Goal: Information Seeking & Learning: Learn about a topic

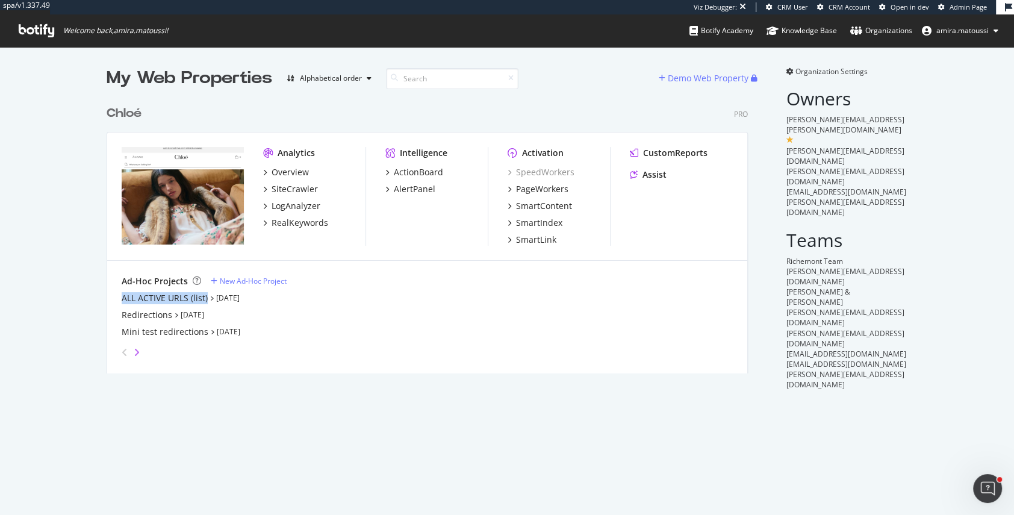
click at [135, 351] on icon "angle-right" at bounding box center [137, 352] width 6 height 10
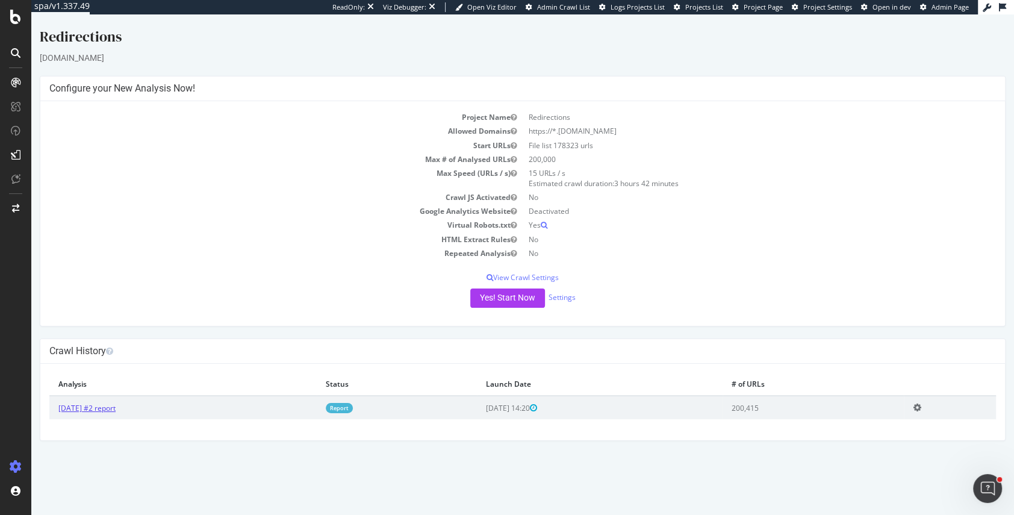
click at [85, 407] on link "[DATE] #2 report" at bounding box center [86, 408] width 57 height 10
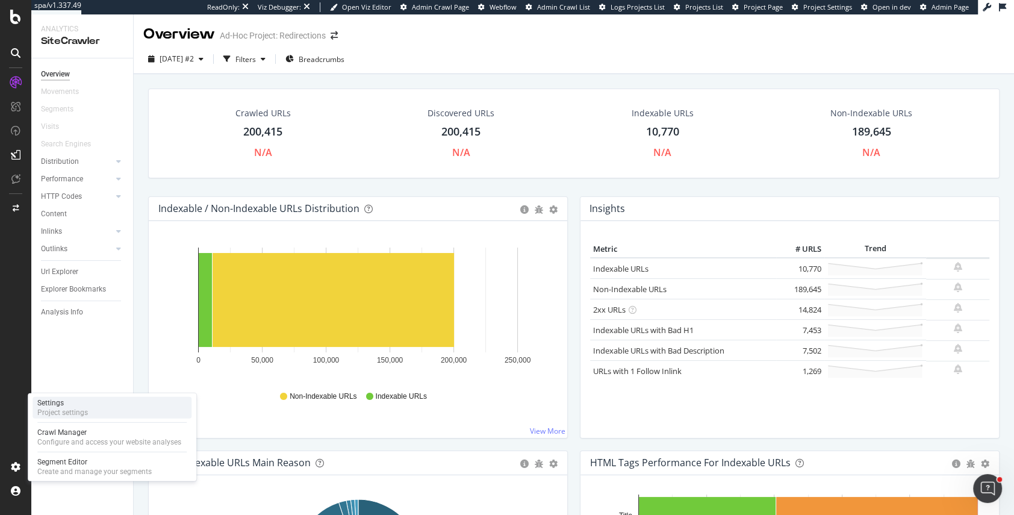
click at [78, 409] on div "Project settings" at bounding box center [62, 412] width 51 height 10
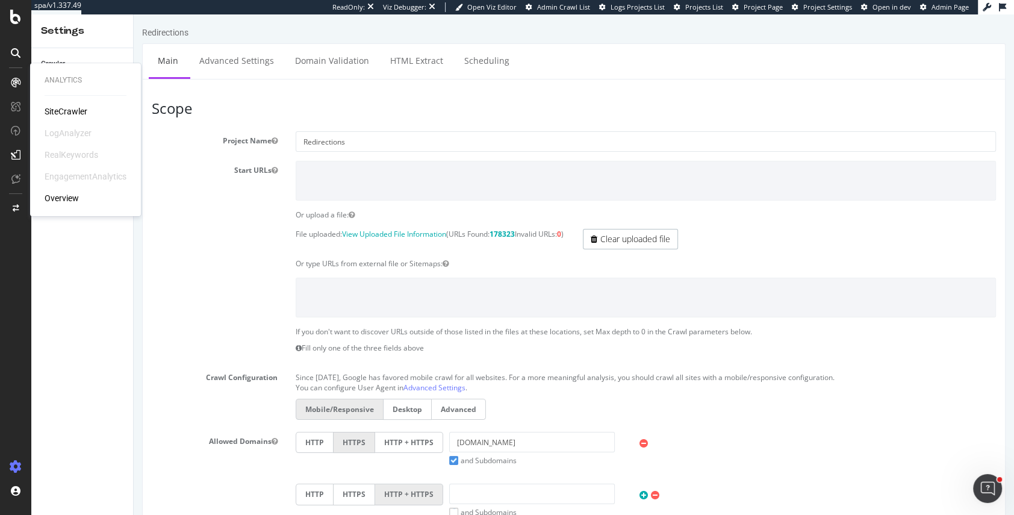
click at [73, 111] on div "SiteCrawler" at bounding box center [66, 111] width 43 height 12
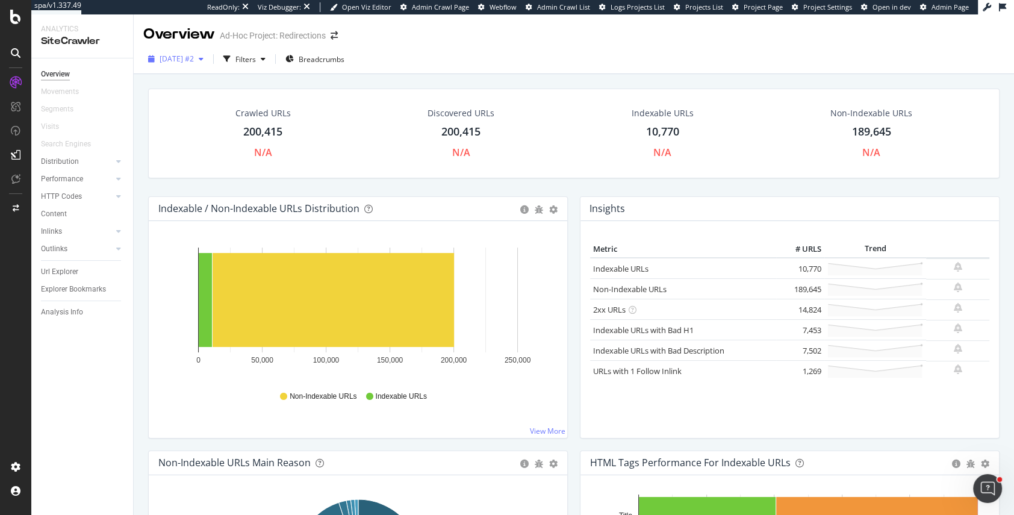
click at [178, 58] on span "2025 Aug. 27th #2" at bounding box center [176, 59] width 34 height 10
click at [138, 164] on div "Crawled URLs 200,415 N/A Discovered URLs 200,415 N/A Indexable URLs 10,770 N/A …" at bounding box center [574, 324] width 880 height 500
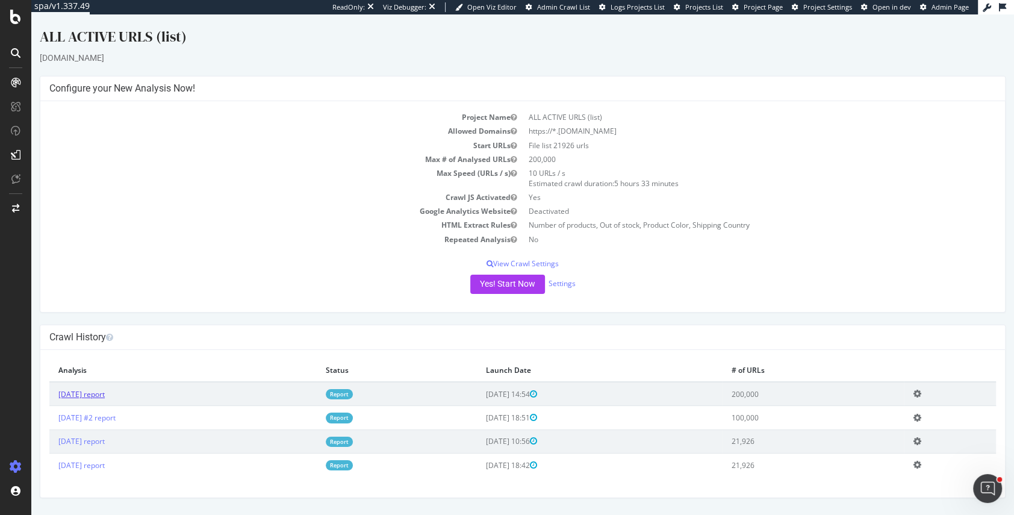
click at [105, 391] on link "2025 Aug. 29th report" at bounding box center [81, 394] width 46 height 10
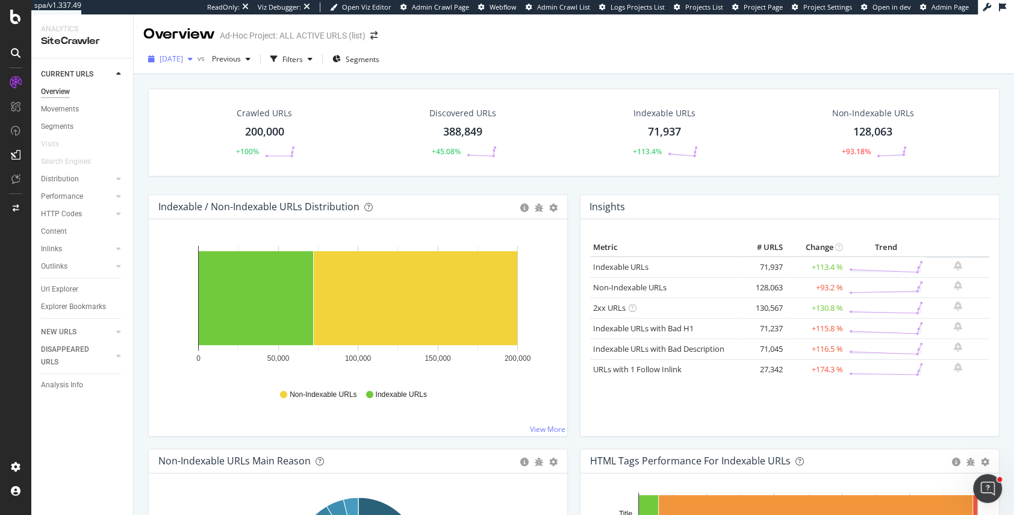
click at [197, 65] on div "2025 Aug. 29th" at bounding box center [170, 59] width 54 height 18
click at [139, 114] on div "Crawled URLs 200,000 +100% Discovered URLs 388,849 +45.08% Indexable URLs 71,93…" at bounding box center [574, 324] width 880 height 500
click at [182, 56] on span "2025 Aug. 29th" at bounding box center [170, 59] width 23 height 10
click at [135, 84] on div "Crawled URLs 200,000 +100% Discovered URLs 388,849 +45.08% Indexable URLs 71,93…" at bounding box center [574, 324] width 880 height 500
click at [159, 63] on span "2025 Aug. 29th" at bounding box center [170, 59] width 23 height 10
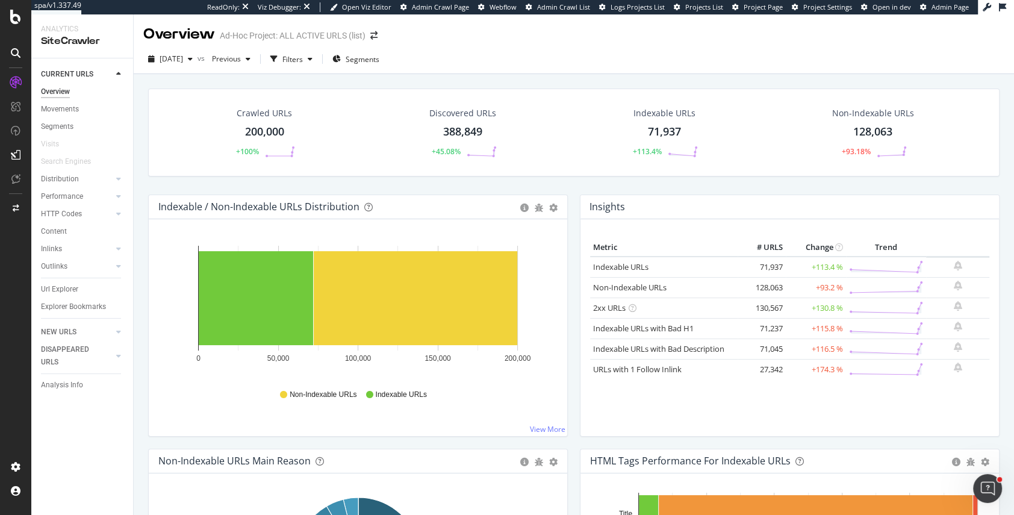
click at [138, 105] on div "Crawled URLs 200,000 +100% Discovered URLs 388,849 +45.08% Indexable URLs 71,93…" at bounding box center [574, 324] width 880 height 500
click at [241, 63] on span "Previous" at bounding box center [224, 59] width 34 height 10
click at [258, 100] on div "[DATE]" at bounding box center [266, 105] width 63 height 11
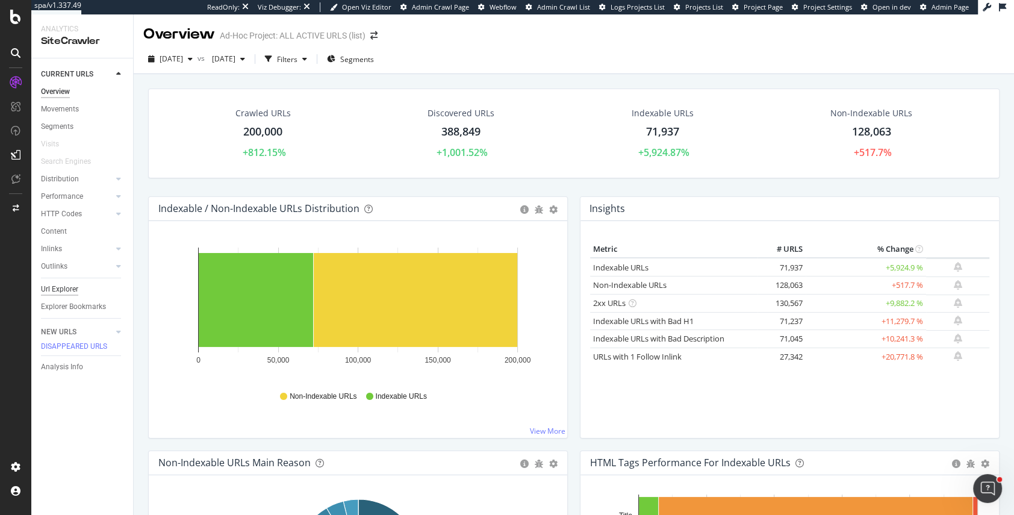
click at [64, 289] on div "Url Explorer" at bounding box center [59, 289] width 37 height 13
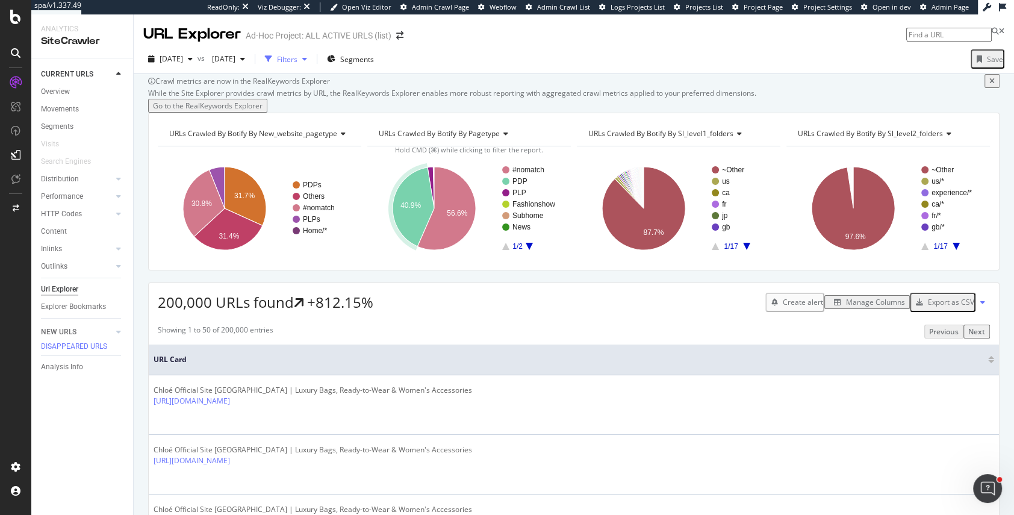
click at [297, 59] on div "Filters" at bounding box center [287, 59] width 20 height 10
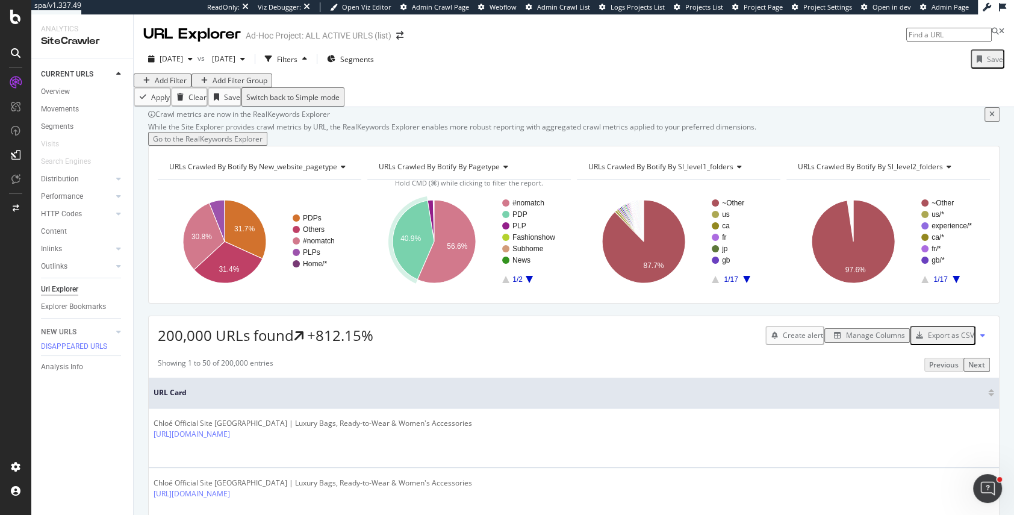
click at [176, 85] on div "Add Filter" at bounding box center [171, 80] width 32 height 10
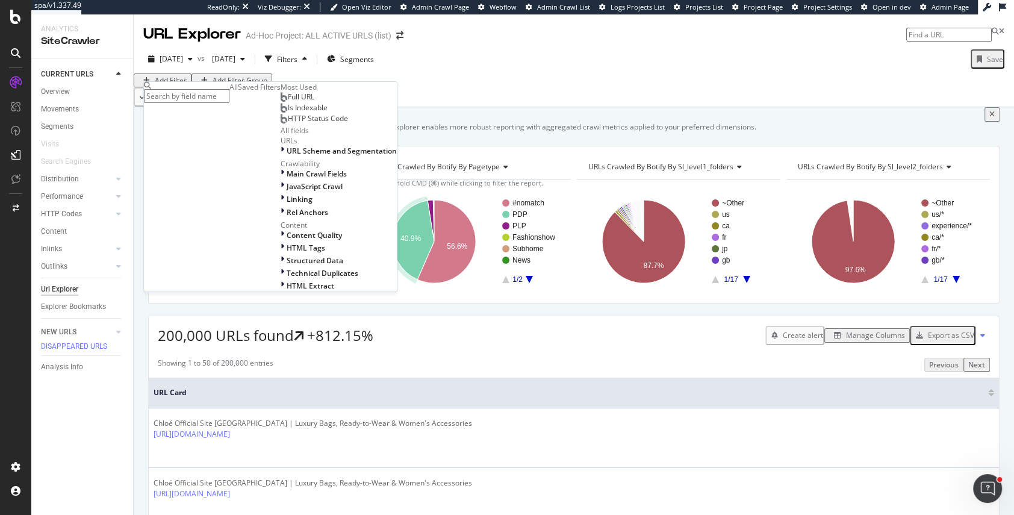
click at [288, 102] on span "Full URL" at bounding box center [301, 96] width 26 height 10
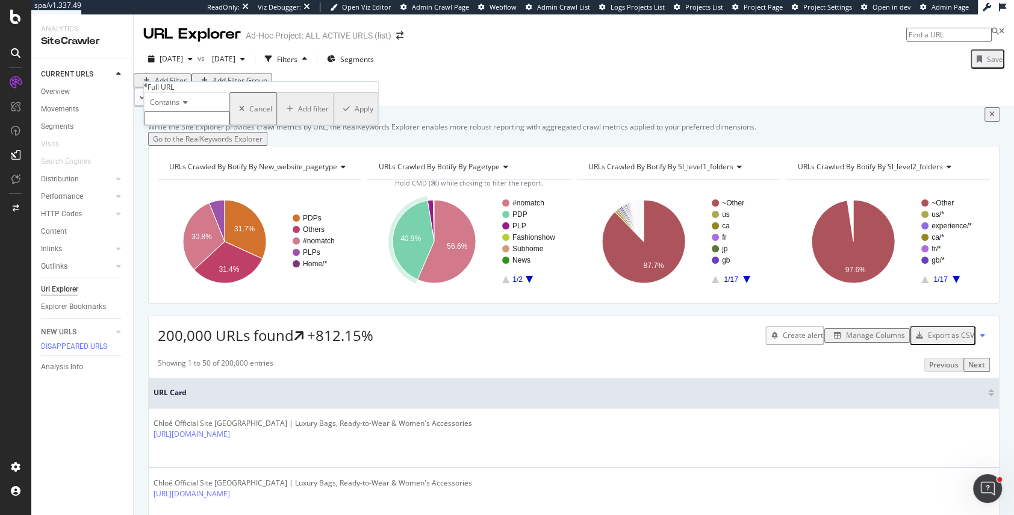
click at [193, 125] on input "text" at bounding box center [186, 118] width 85 height 14
type input "fr-fr"
click at [354, 117] on div "Apply" at bounding box center [363, 112] width 19 height 10
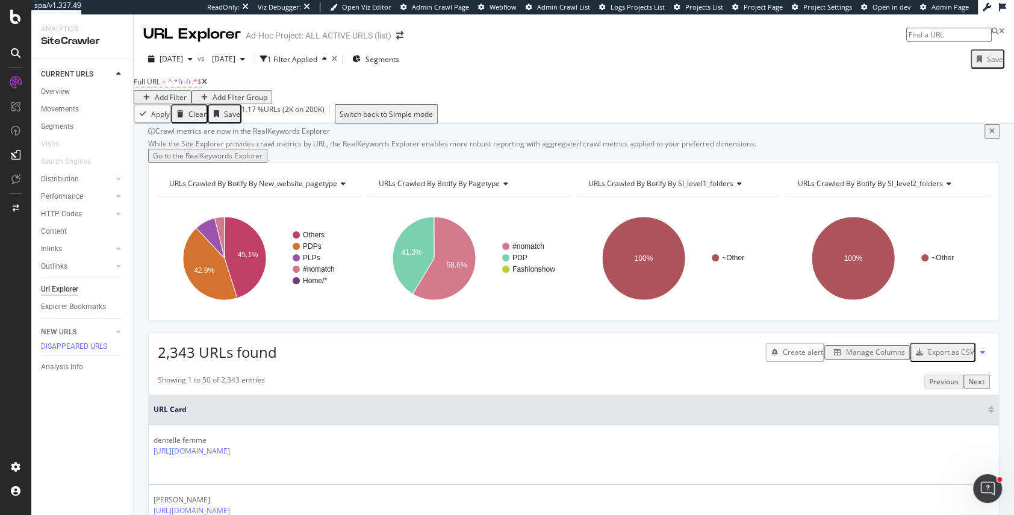
click at [207, 85] on icon at bounding box center [204, 81] width 5 height 7
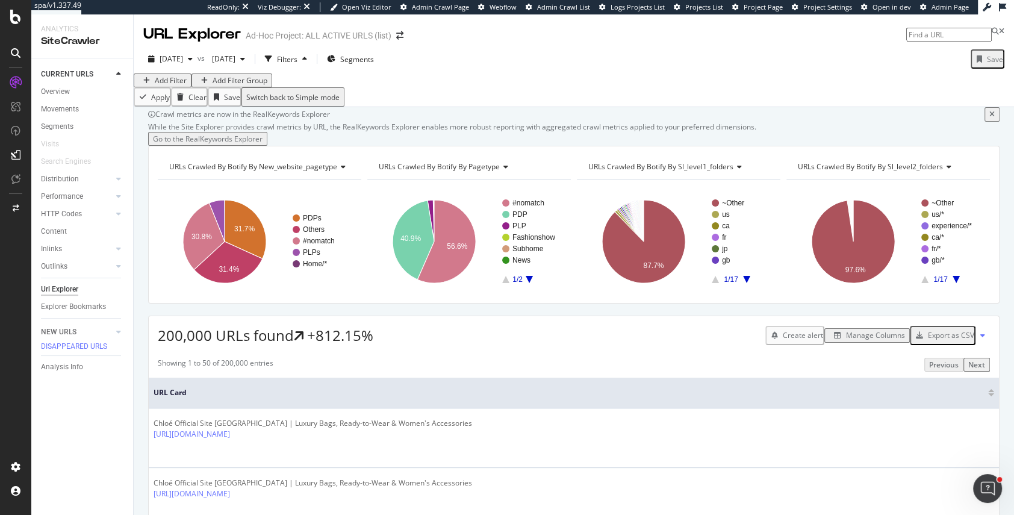
click at [170, 85] on div "Add Filter" at bounding box center [171, 80] width 32 height 10
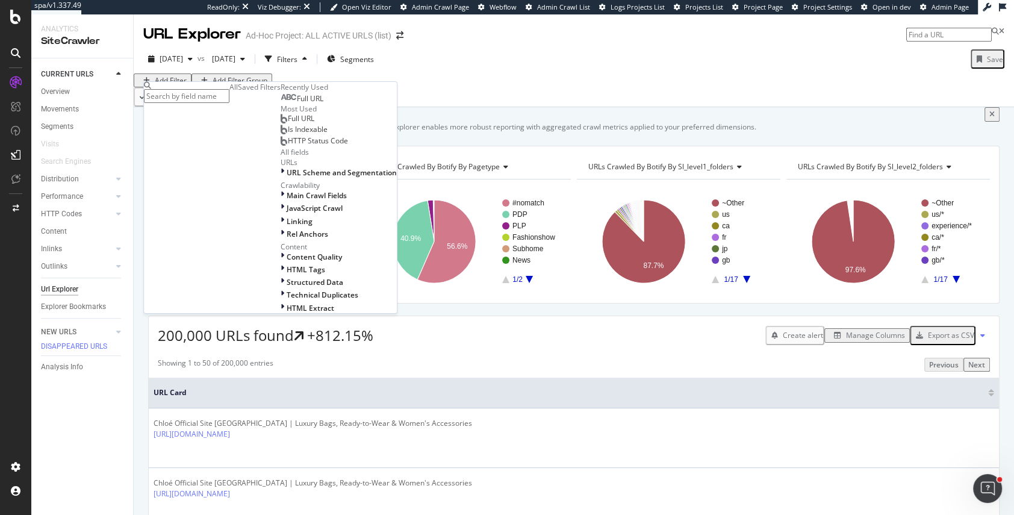
click at [297, 104] on span "Full URL" at bounding box center [310, 98] width 26 height 10
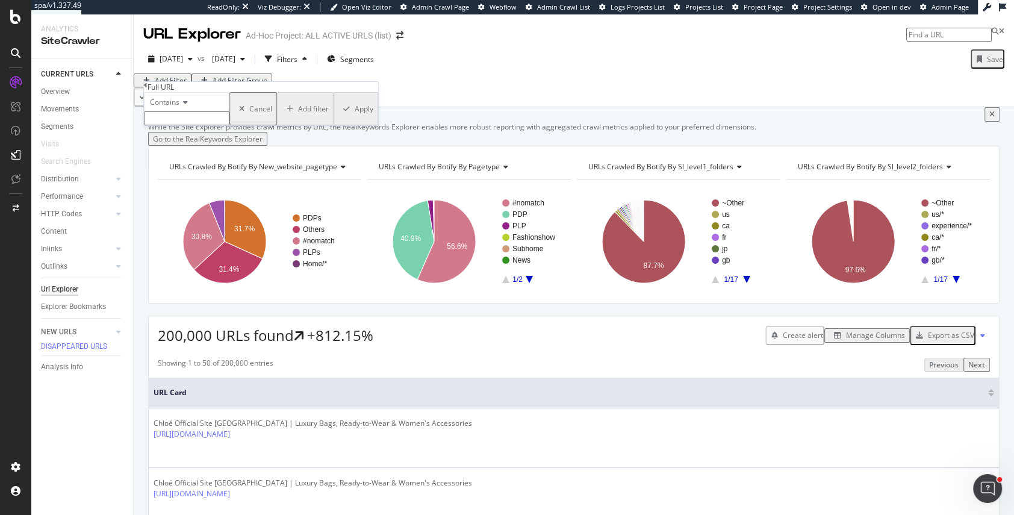
click at [168, 107] on span "Contains" at bounding box center [164, 102] width 29 height 10
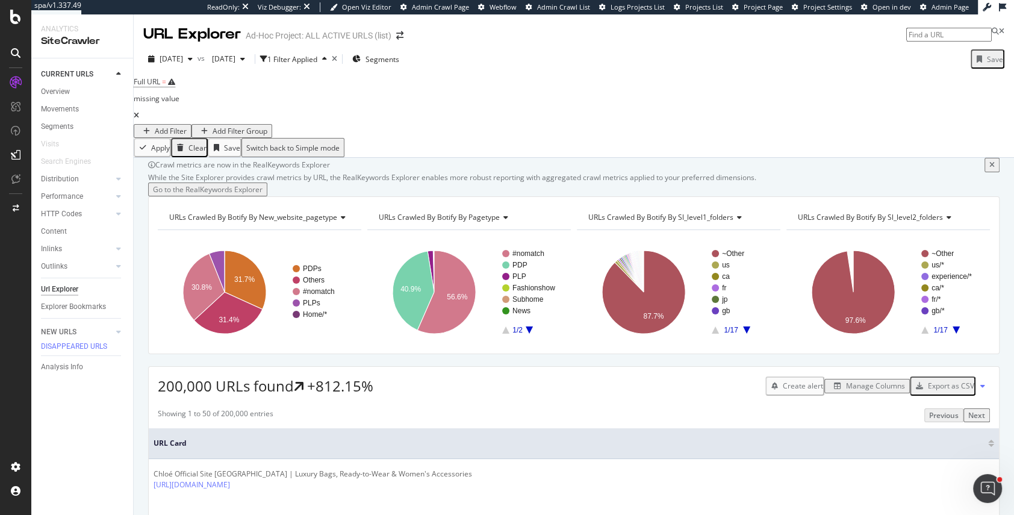
click at [427, 107] on div "Full URL = missing value Add Filter Add Filter Group" at bounding box center [574, 105] width 880 height 64
click at [139, 112] on icon at bounding box center [136, 115] width 5 height 7
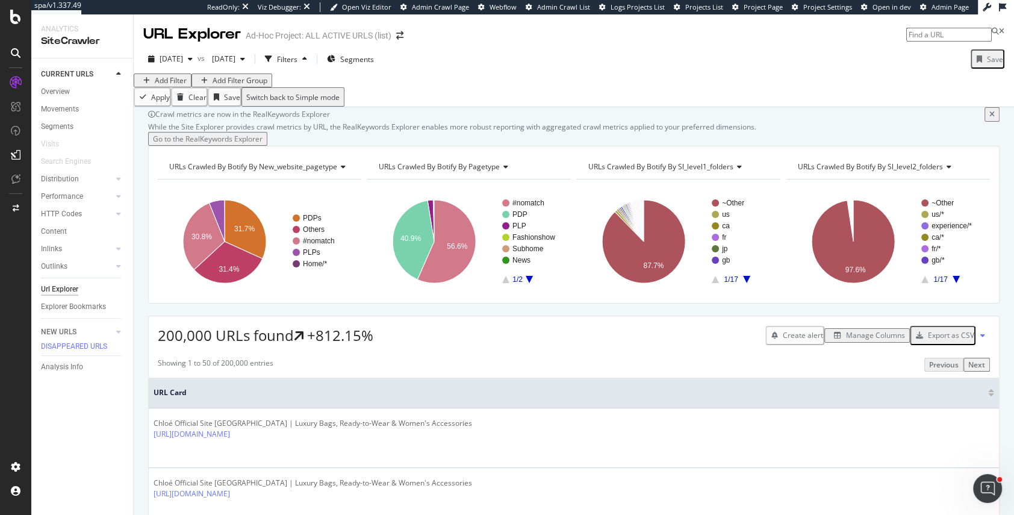
click at [176, 85] on div "Add Filter" at bounding box center [171, 80] width 32 height 10
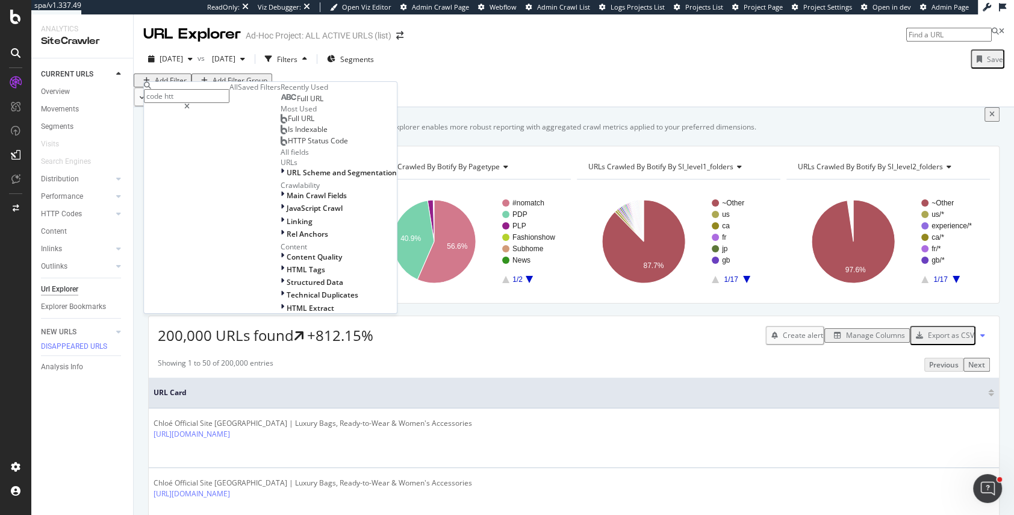
type input "code http"
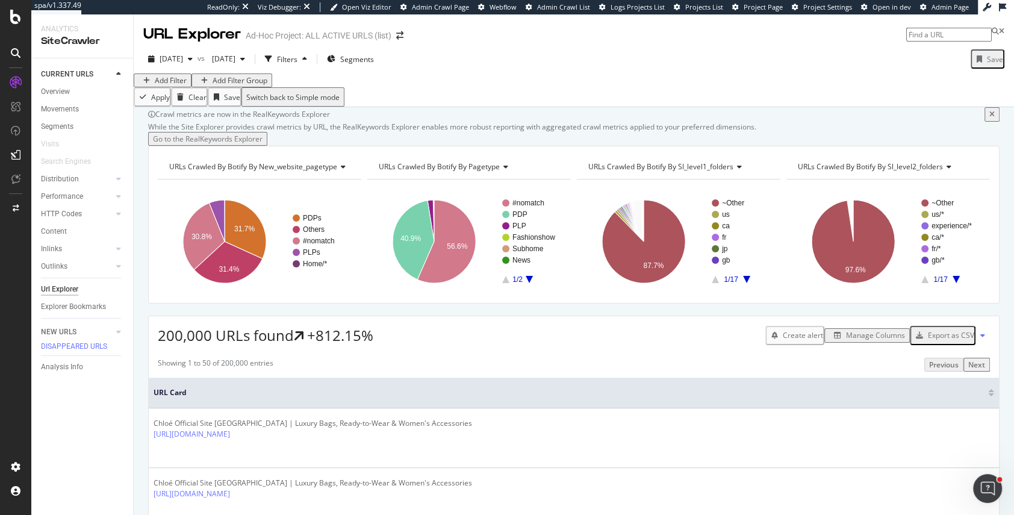
click at [462, 87] on div "Add Filter Add Filter Group" at bounding box center [574, 80] width 880 height 14
click at [182, 85] on div "Add Filter" at bounding box center [171, 80] width 32 height 10
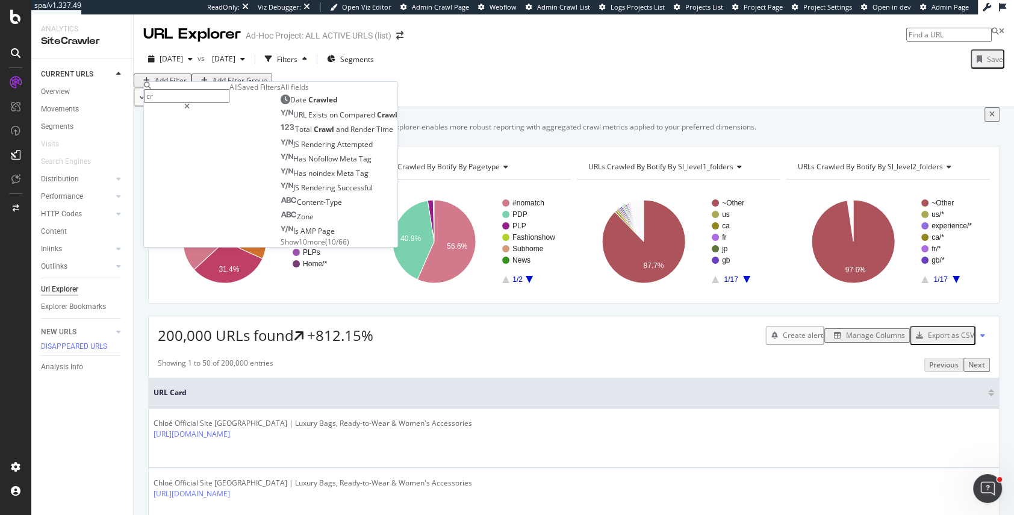
type input "c"
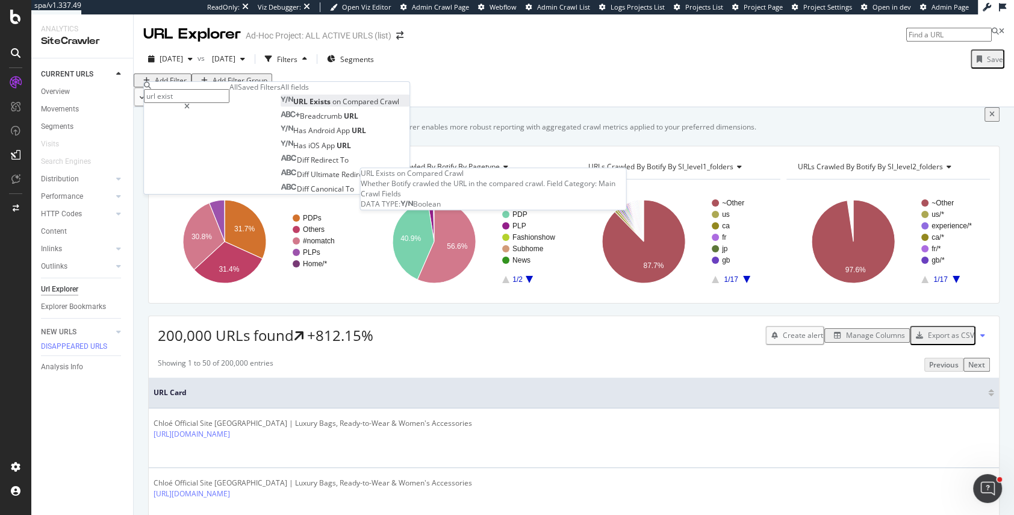
type input "url exist"
click at [332, 107] on span "on" at bounding box center [337, 101] width 10 height 10
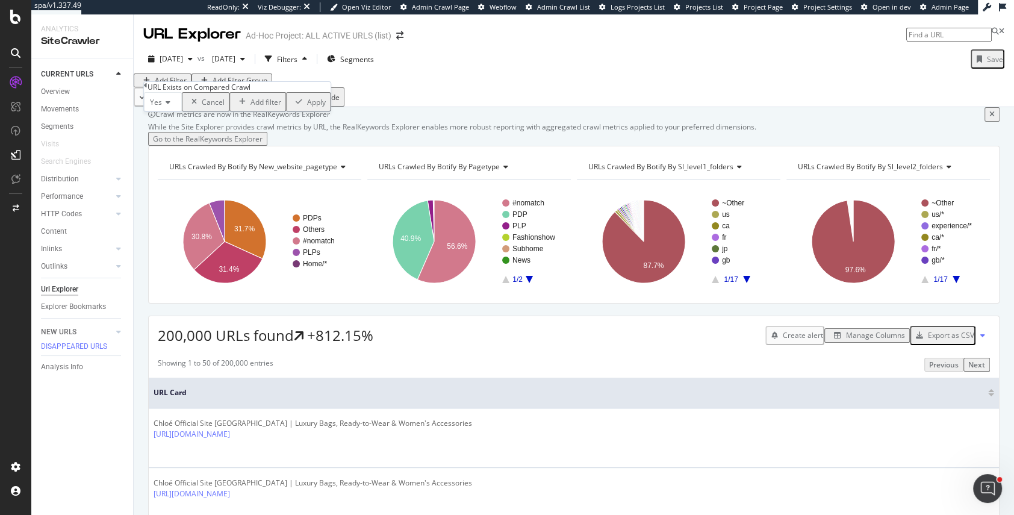
click at [307, 107] on div "Apply" at bounding box center [316, 102] width 19 height 10
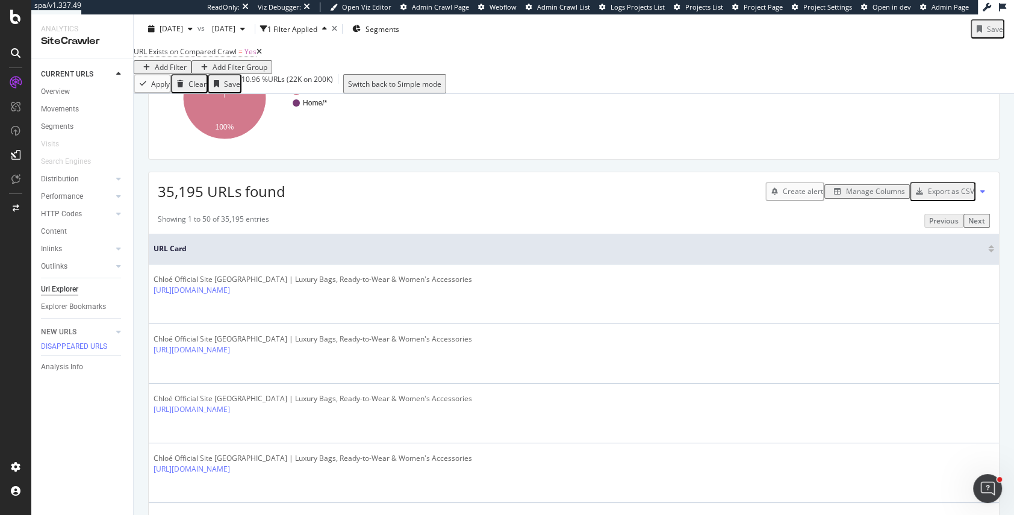
scroll to position [202, 0]
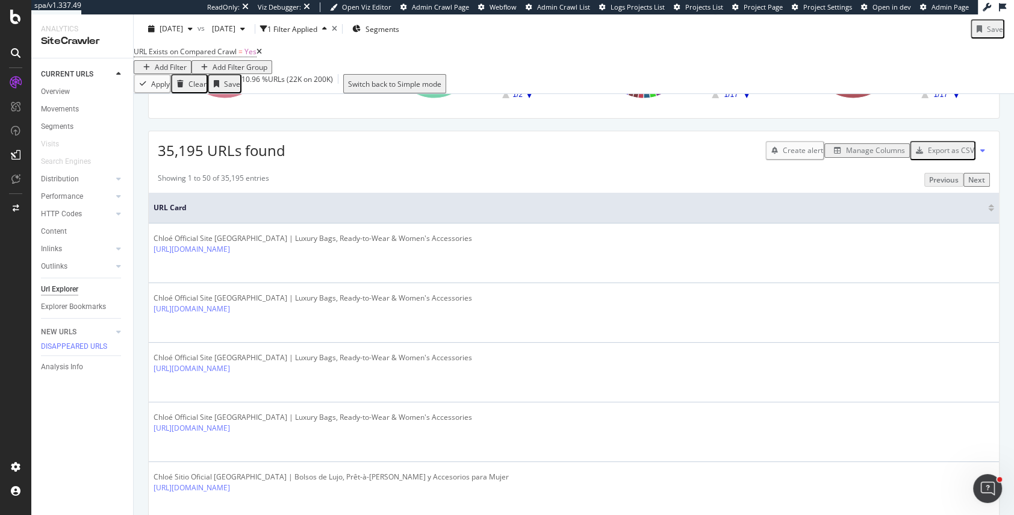
click at [810, 155] on div "Manage Columns" at bounding box center [875, 150] width 59 height 10
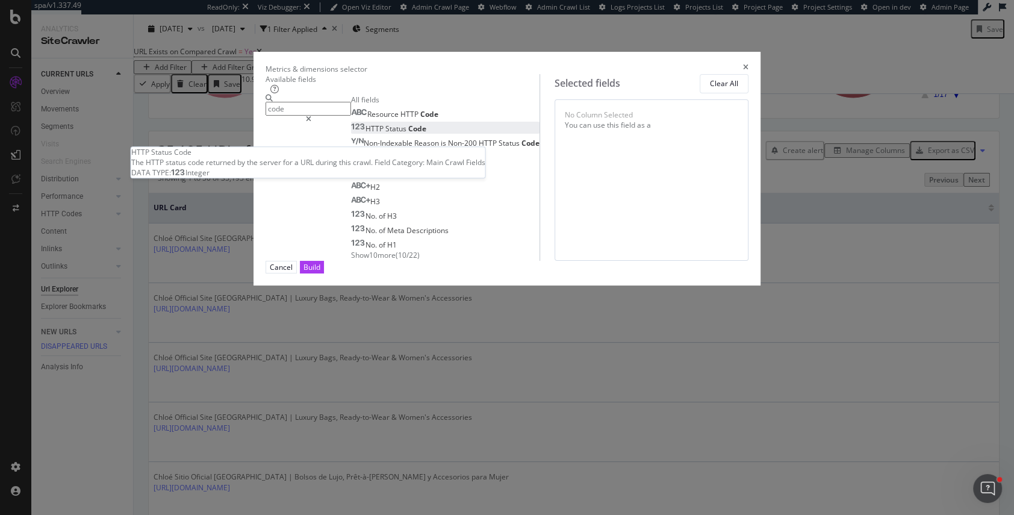
type input "code"
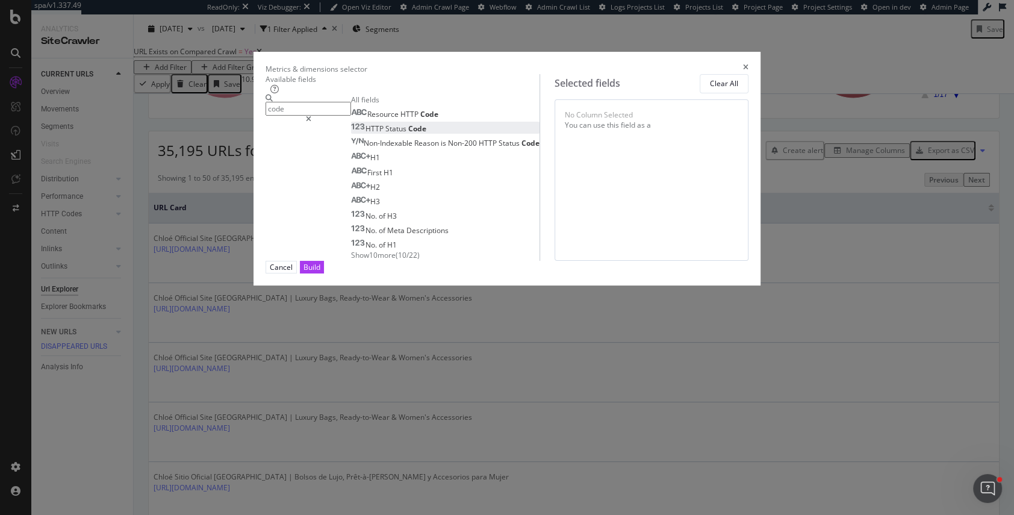
click at [356, 134] on div "HTTP Status Code" at bounding box center [388, 128] width 75 height 10
click at [320, 272] on div "Build" at bounding box center [311, 267] width 17 height 10
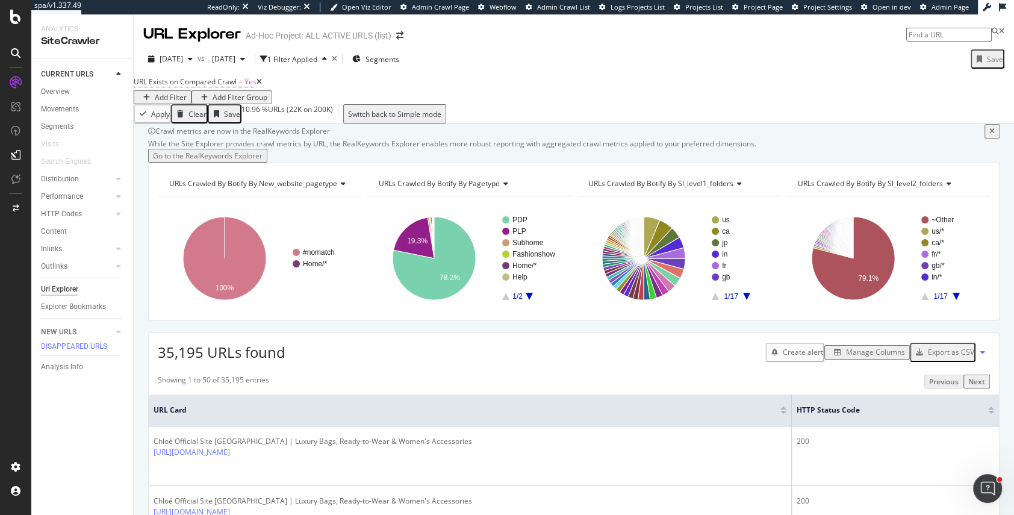
click at [810, 357] on div "Manage Columns" at bounding box center [875, 352] width 59 height 10
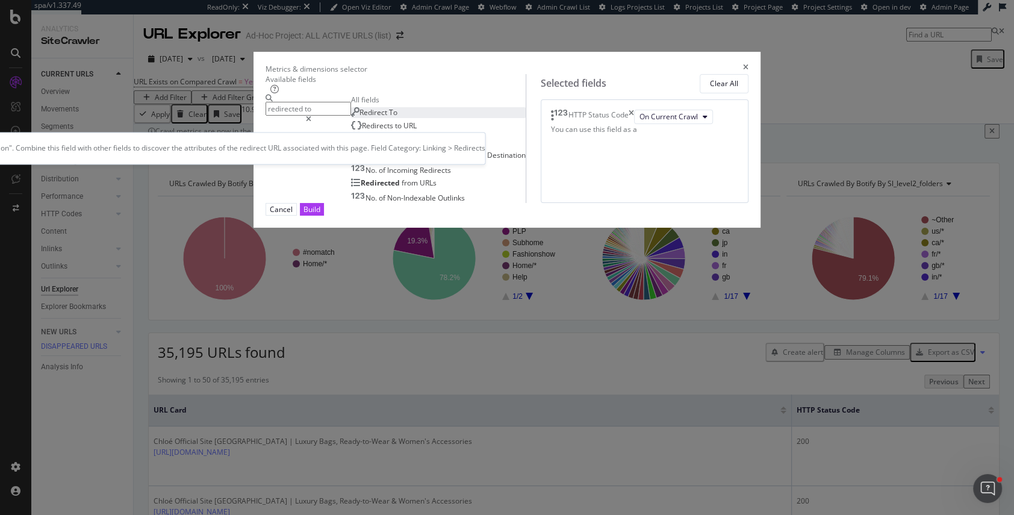
type input "redirected to"
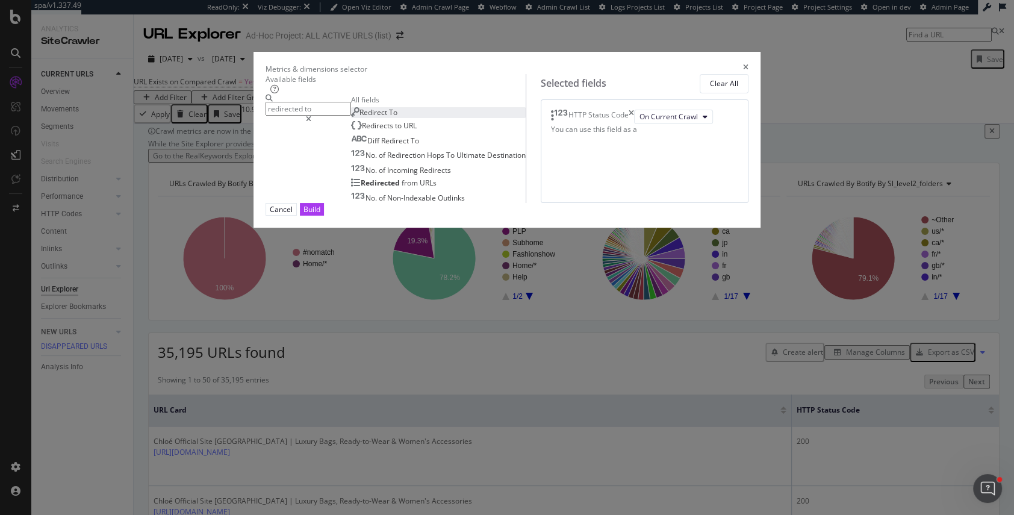
click at [351, 117] on div "Redirect To" at bounding box center [374, 112] width 46 height 10
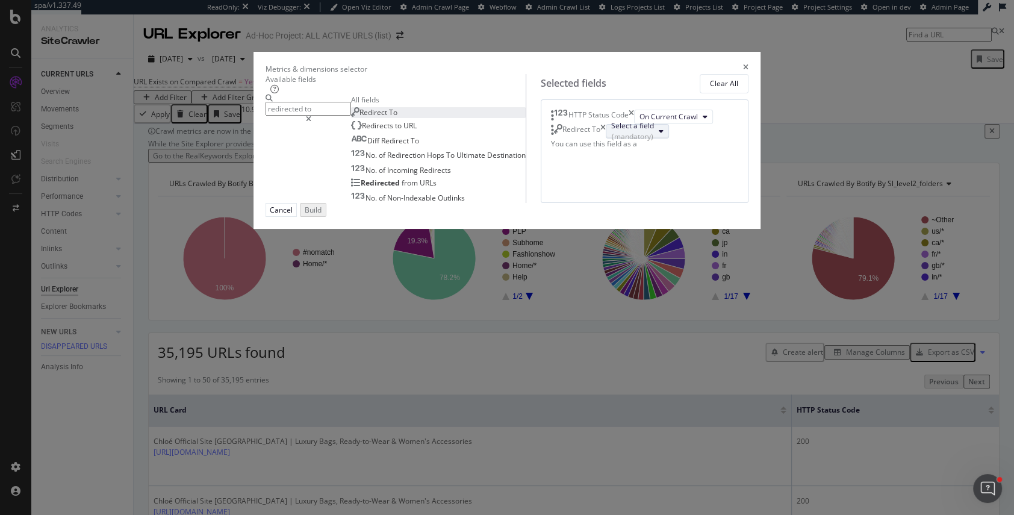
click at [611, 141] on div "(mandatory)" at bounding box center [632, 136] width 43 height 10
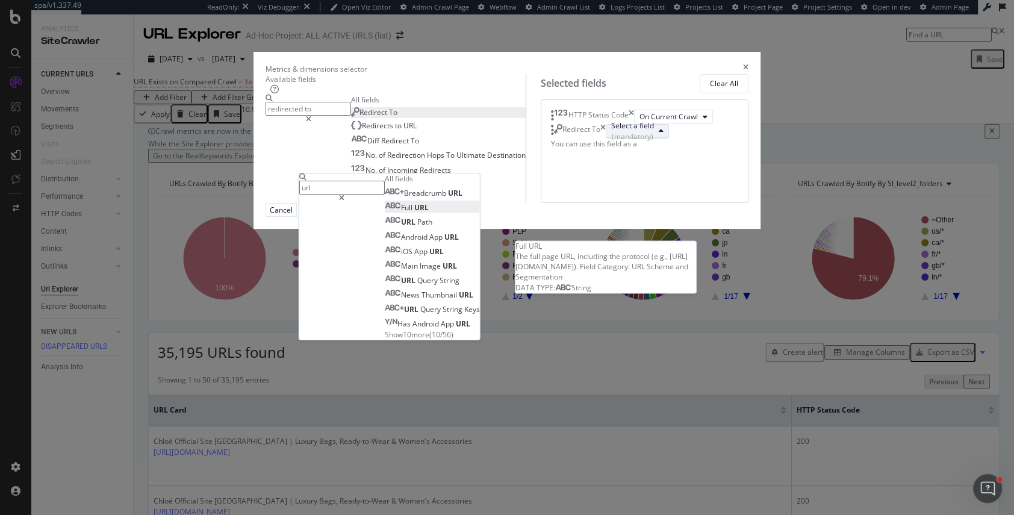
type input "url"
click at [429, 212] on span "Full URL" at bounding box center [407, 207] width 44 height 10
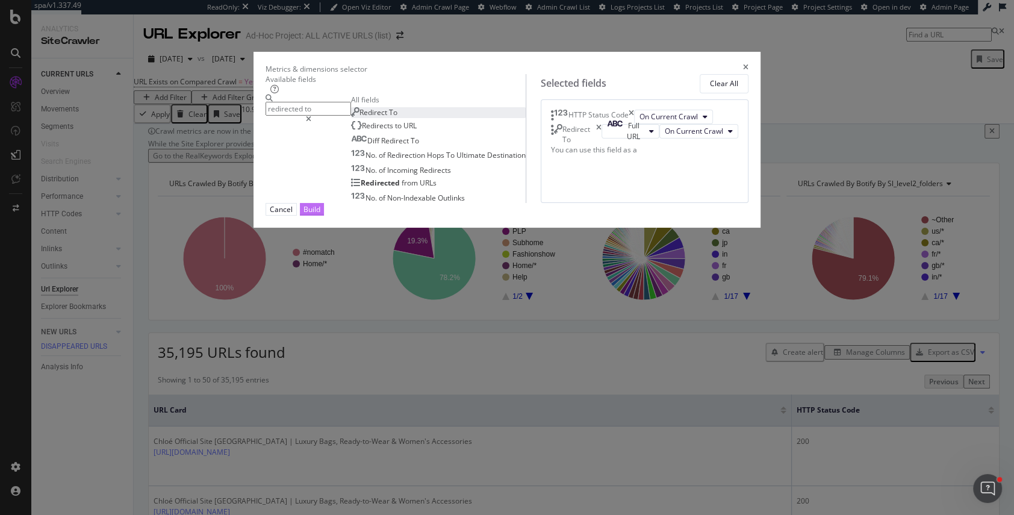
click at [320, 214] on div "Build" at bounding box center [311, 209] width 17 height 10
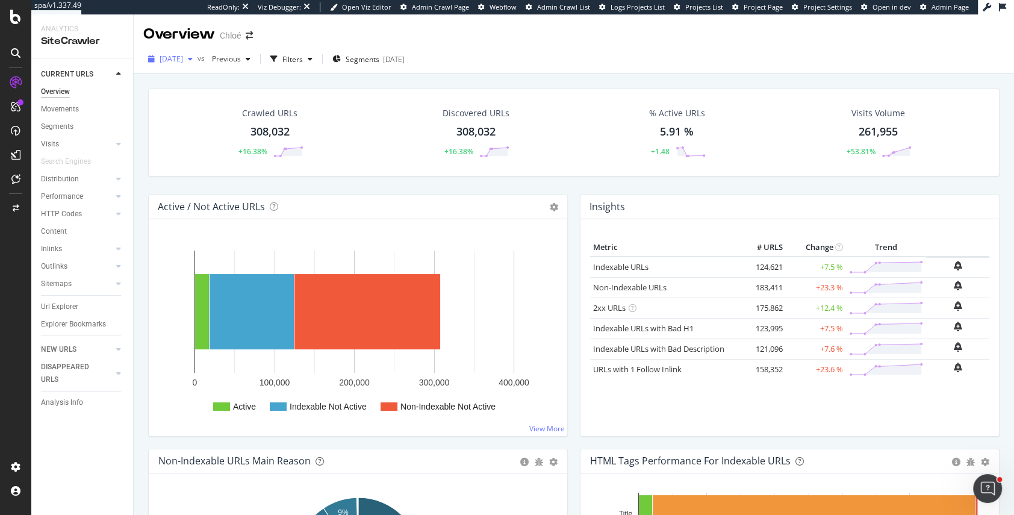
click at [173, 60] on span "[DATE]" at bounding box center [170, 59] width 23 height 10
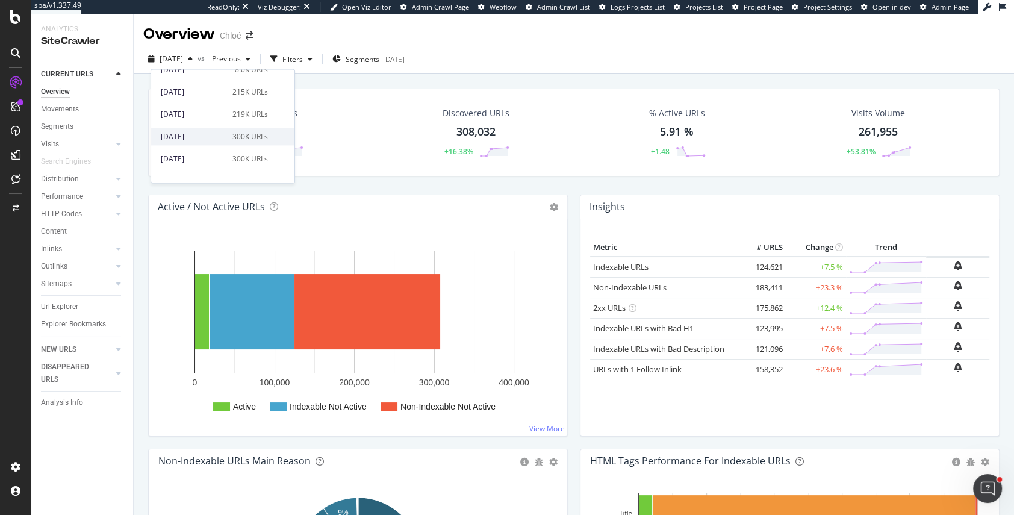
scroll to position [122, 0]
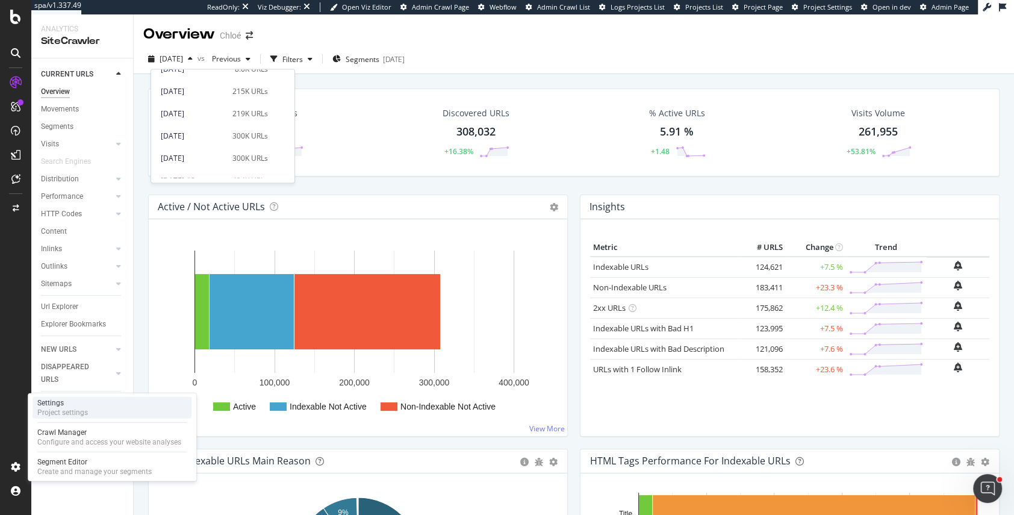
click at [76, 404] on div "Settings" at bounding box center [62, 403] width 51 height 10
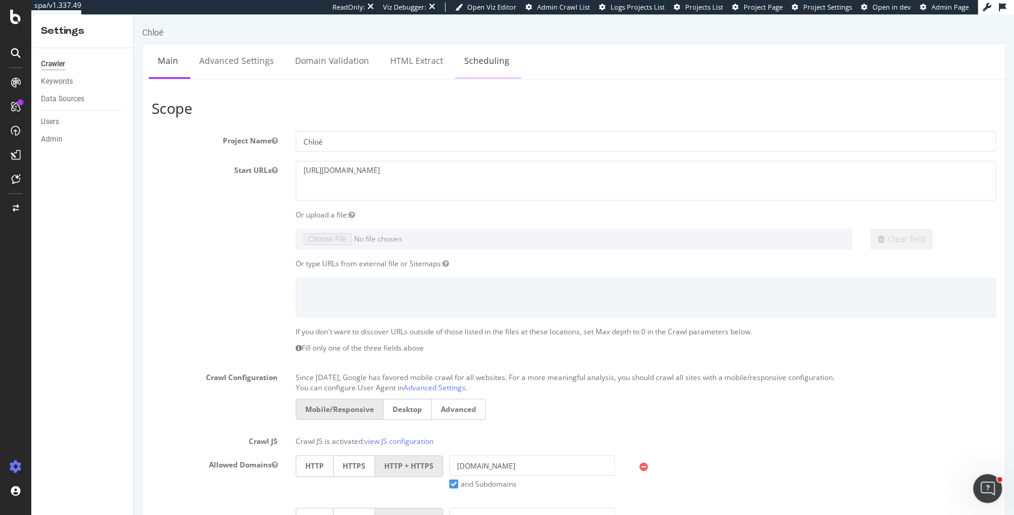
click at [476, 57] on link "Scheduling" at bounding box center [486, 60] width 63 height 33
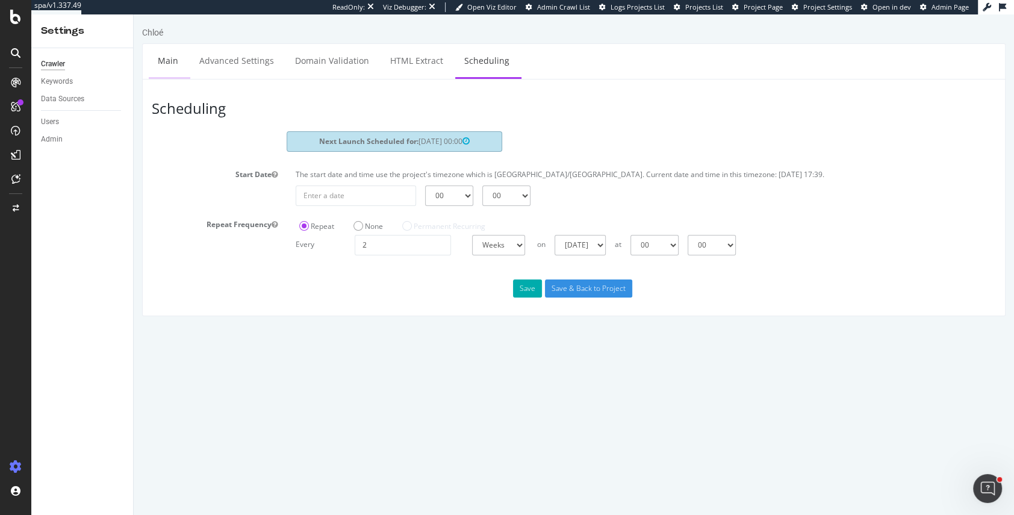
click at [176, 56] on link "Main" at bounding box center [168, 60] width 39 height 33
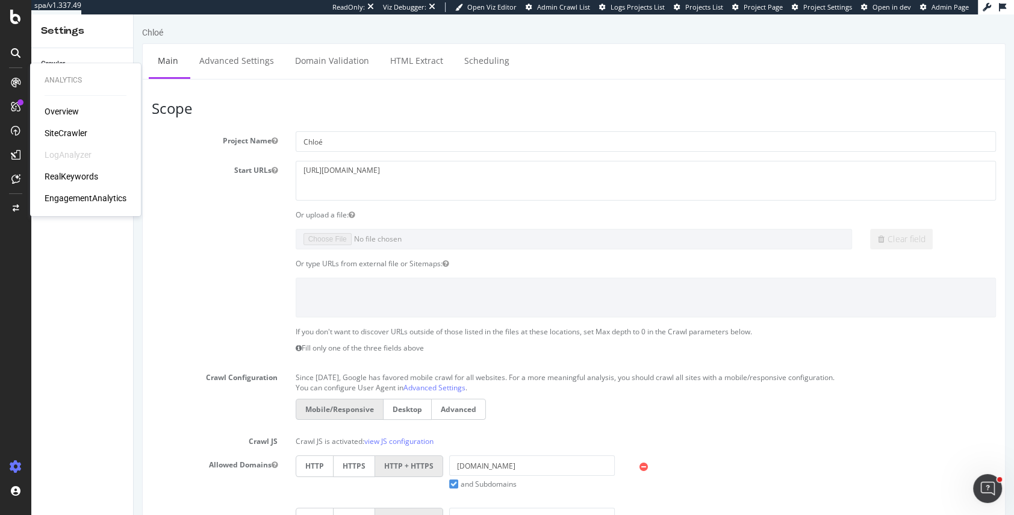
click at [72, 134] on div "SiteCrawler" at bounding box center [66, 133] width 43 height 12
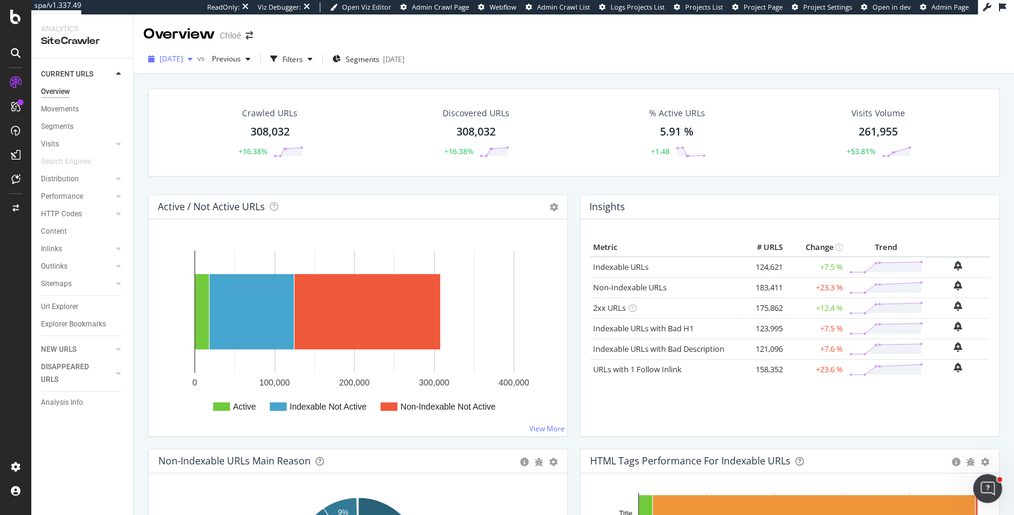
click at [183, 60] on span "[DATE]" at bounding box center [170, 59] width 23 height 10
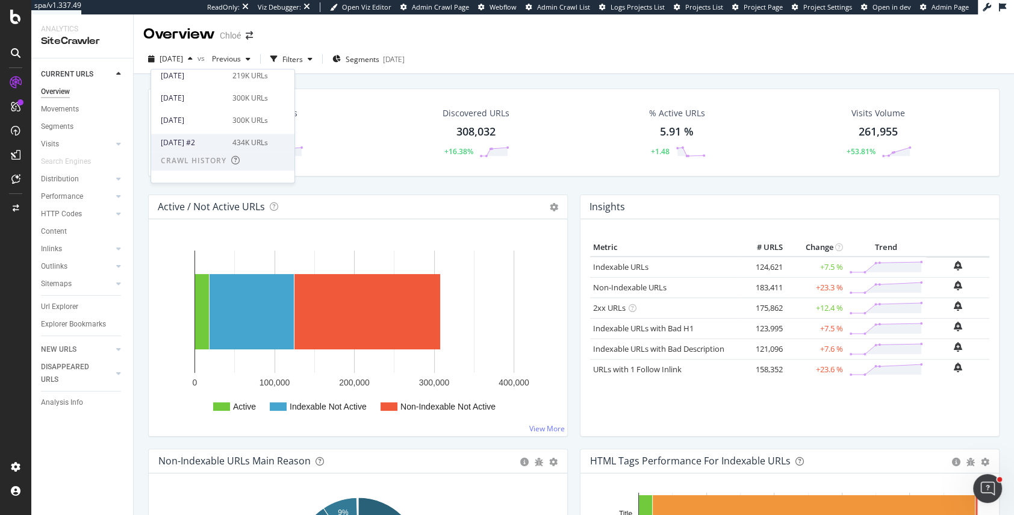
scroll to position [158, 0]
click at [227, 146] on div "[DATE] #2 434K URLs" at bounding box center [214, 144] width 107 height 11
